Goal: Navigation & Orientation: Find specific page/section

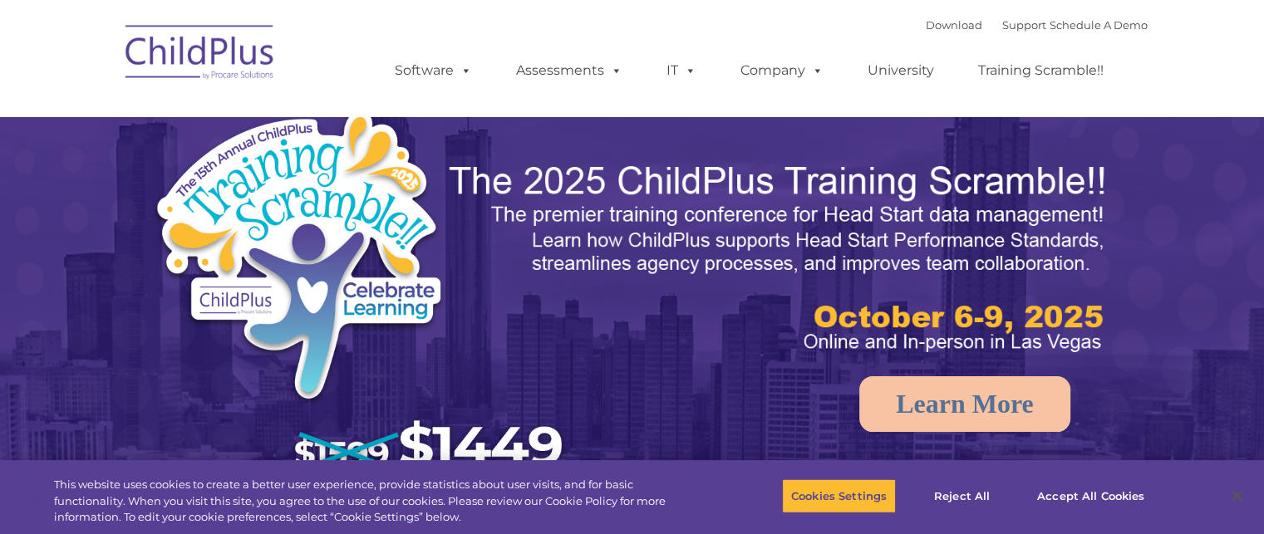
select select "MEDIUM"
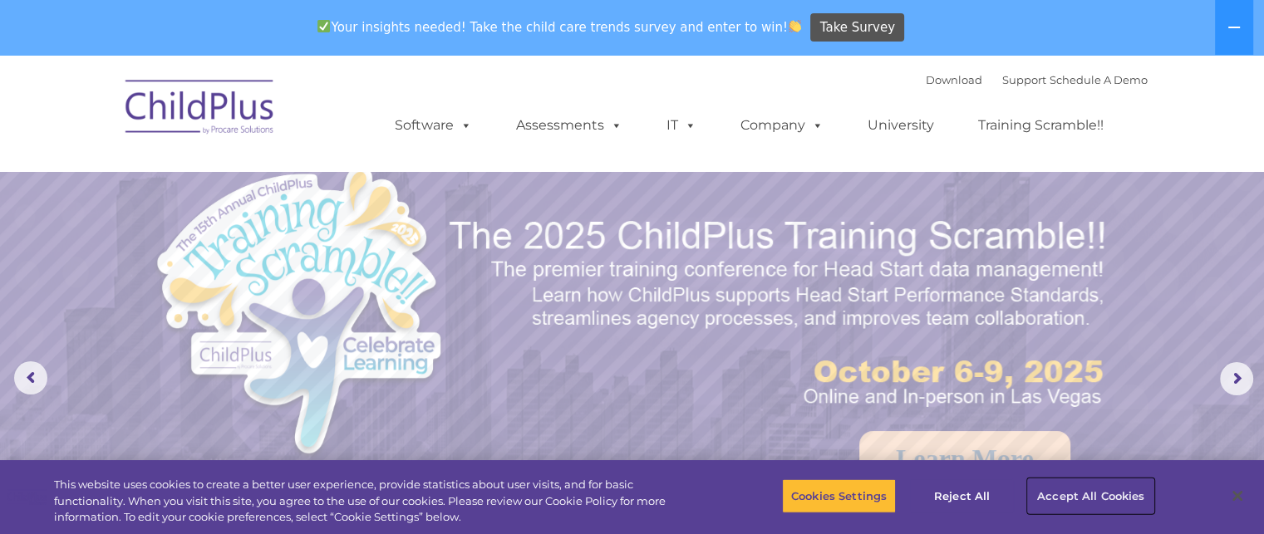
click at [1083, 501] on button "Accept All Cookies" at bounding box center [1091, 496] width 126 height 35
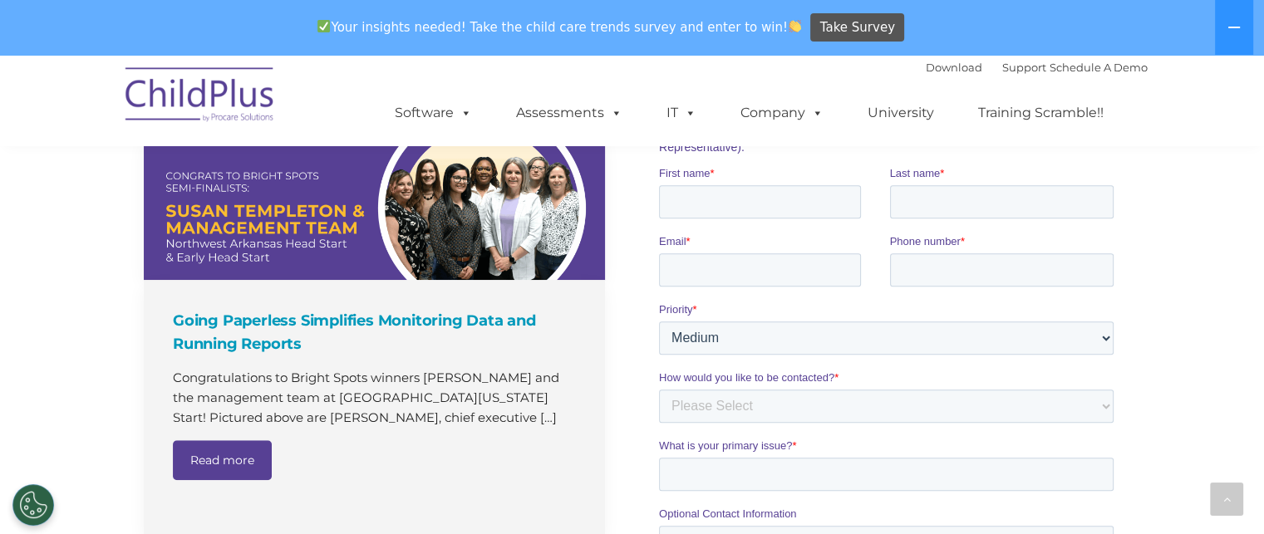
scroll to position [1142, 0]
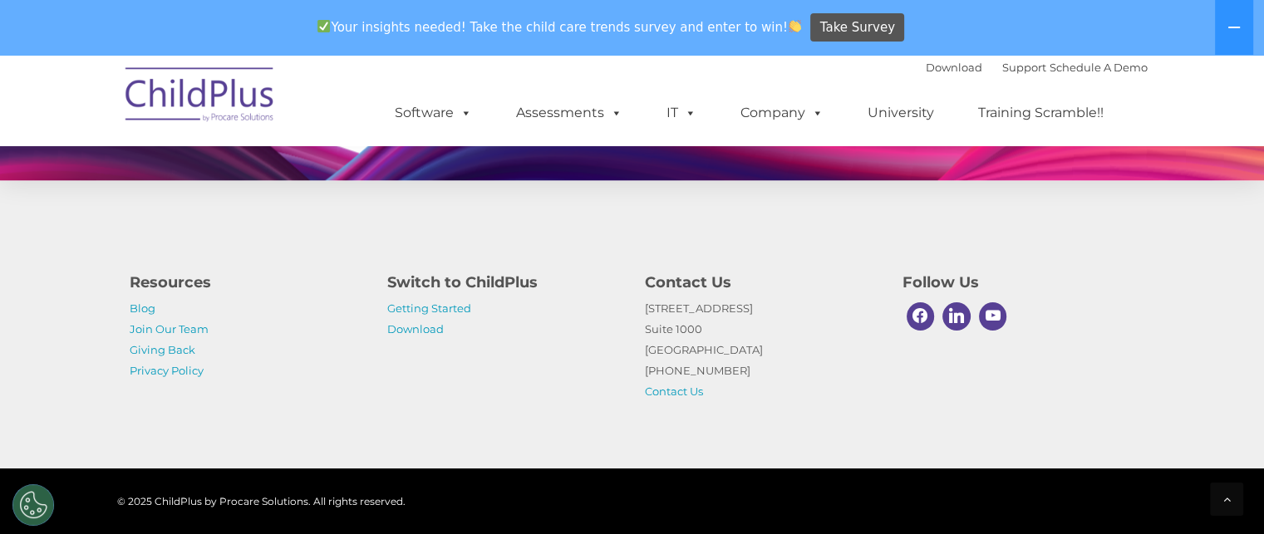
scroll to position [1646, 0]
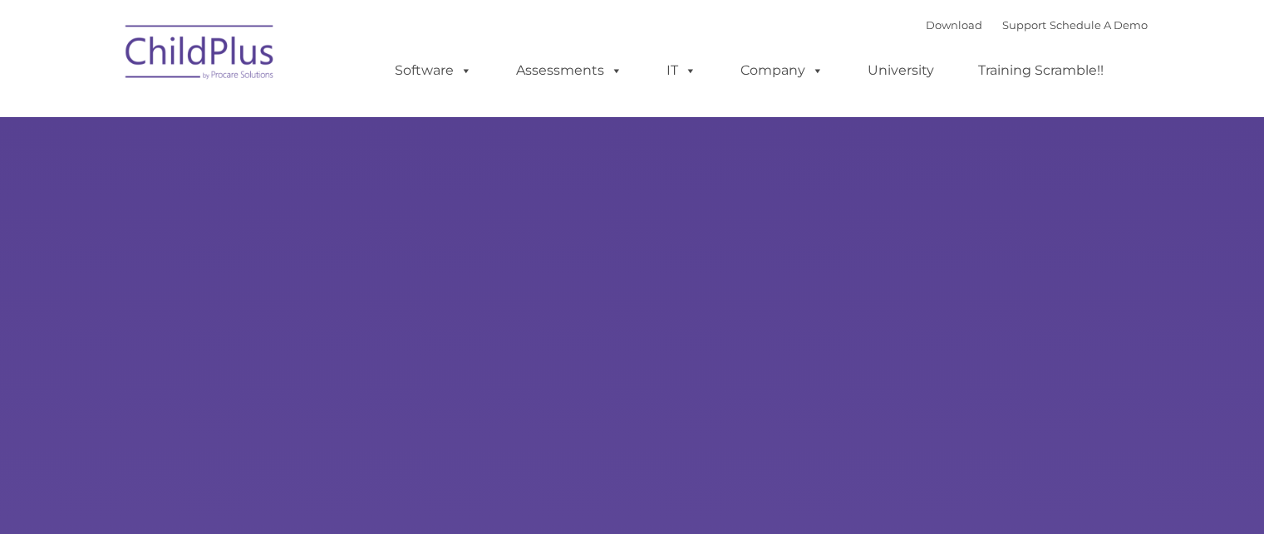
type input ""
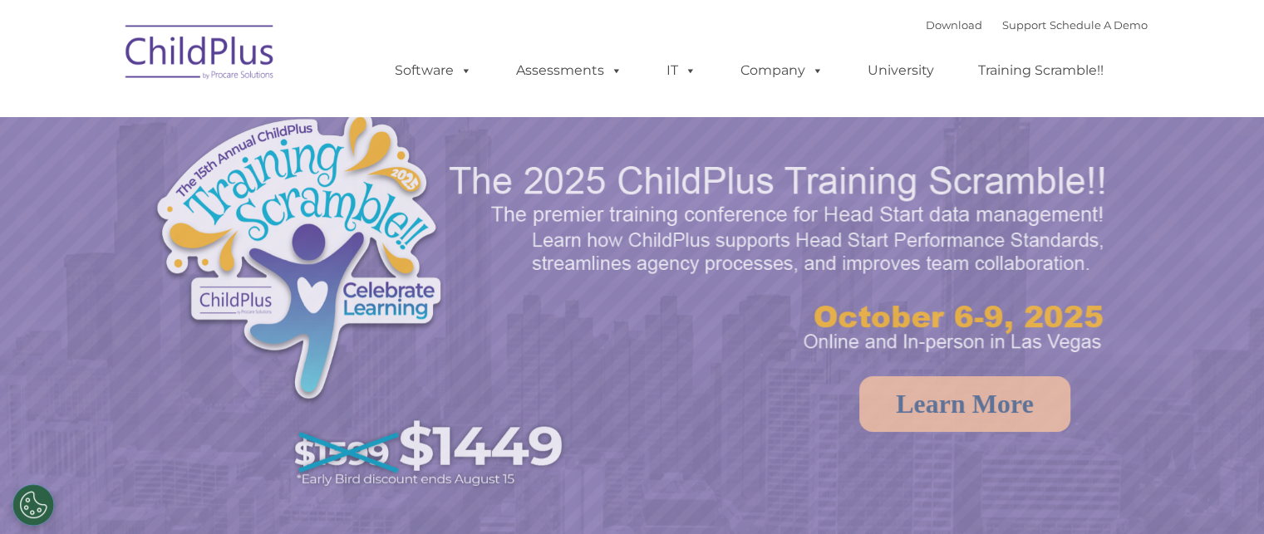
select select "MEDIUM"
click at [611, 189] on div "New Layer Learn More Request a Demo The Future of ChildPlus is Here! Boost your…" at bounding box center [632, 324] width 1264 height 648
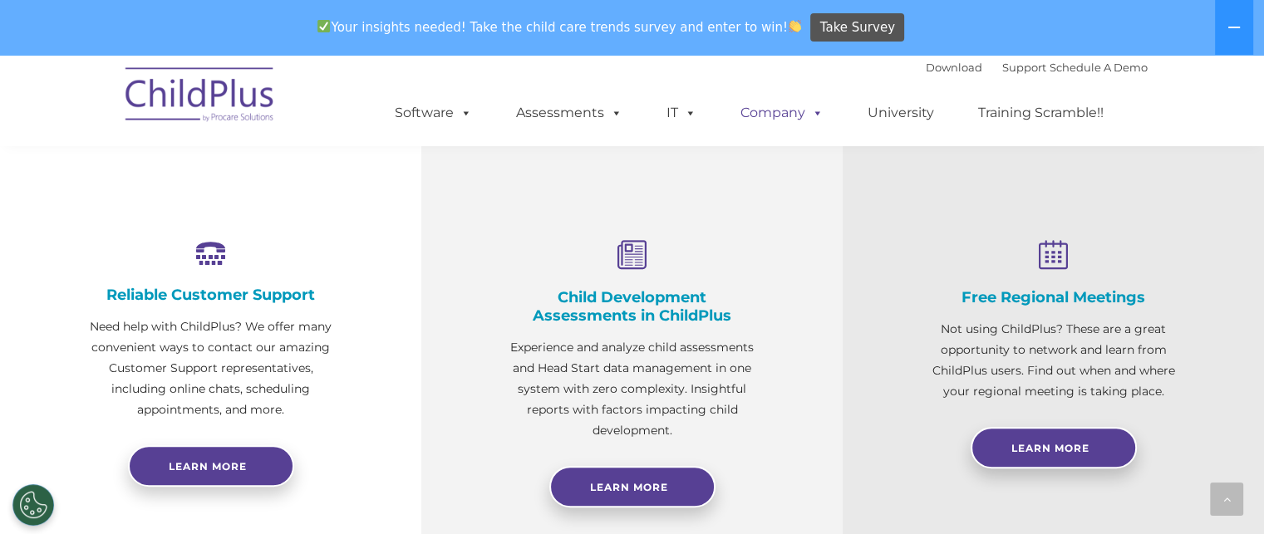
scroll to position [562, 0]
